Goal: Navigation & Orientation: Find specific page/section

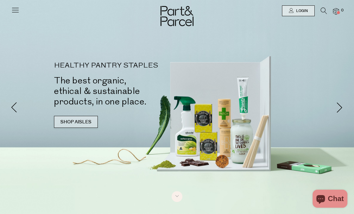
click at [67, 116] on link "SHOP AISLES" at bounding box center [76, 122] width 44 height 12
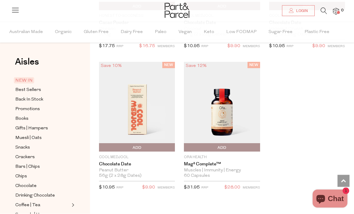
scroll to position [1042, 0]
click at [32, 91] on span "Best Sellers" at bounding box center [28, 90] width 26 height 7
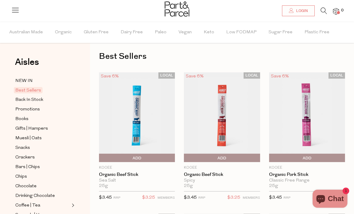
scroll to position [6, 0]
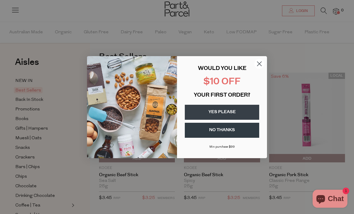
click at [259, 65] on circle "Close dialog" at bounding box center [259, 63] width 10 height 10
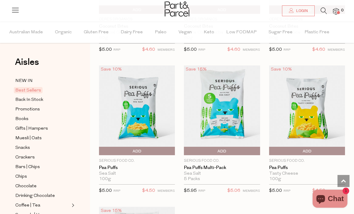
scroll to position [0, 0]
click at [37, 98] on span "Back In Stock" at bounding box center [29, 99] width 28 height 7
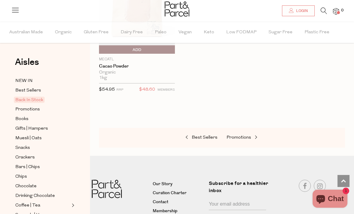
scroll to position [561, 0]
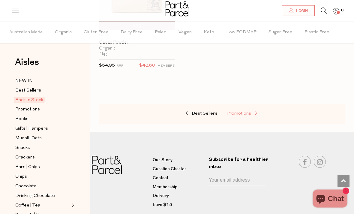
click at [238, 112] on span "Promotions" at bounding box center [238, 114] width 25 height 4
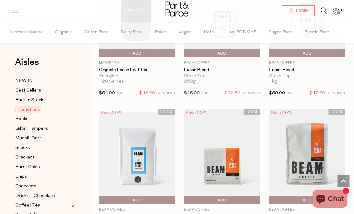
scroll to position [453, 0]
